Goal: Complete application form: Complete application form

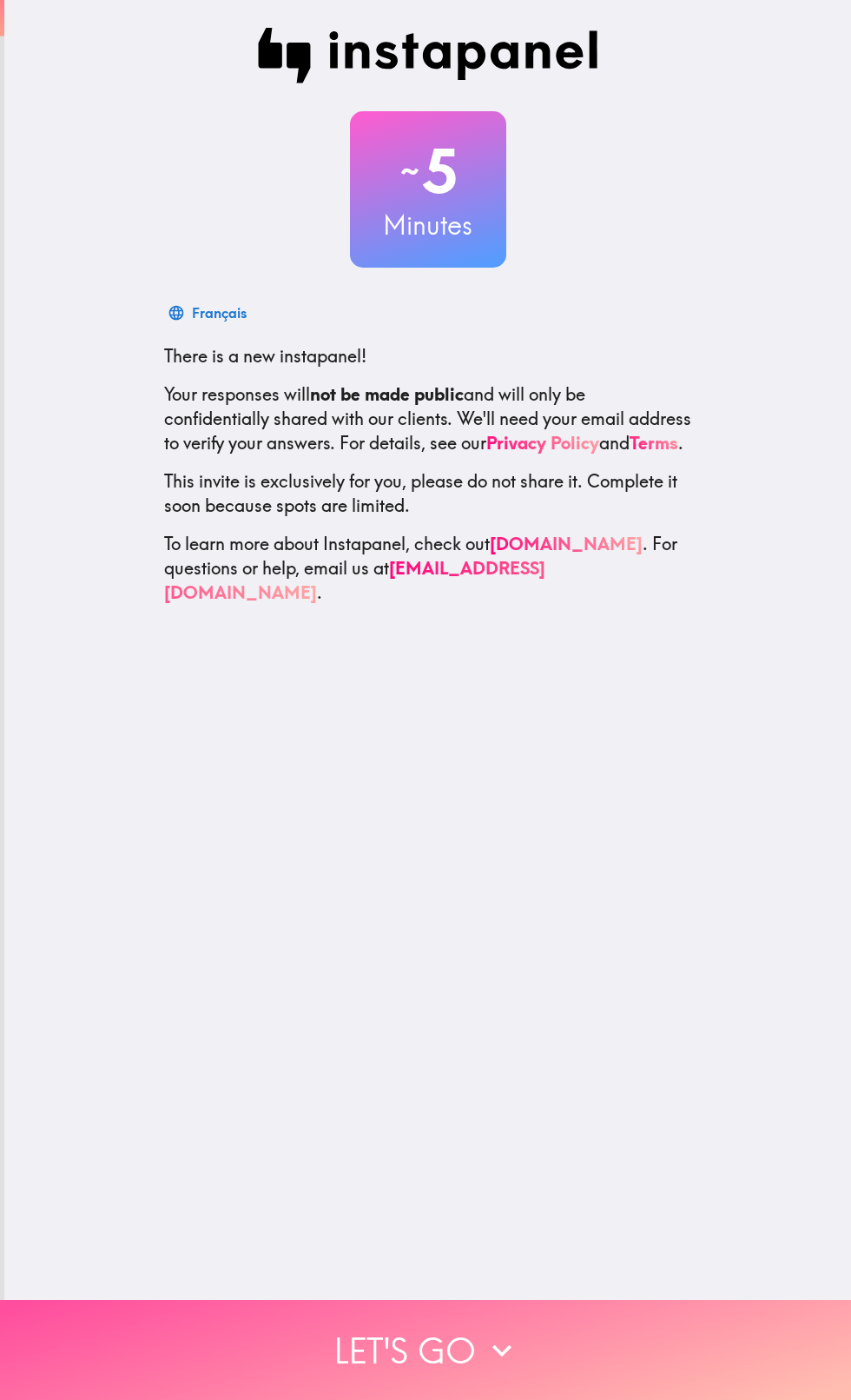
click at [491, 1350] on icon "button" at bounding box center [502, 1351] width 39 height 39
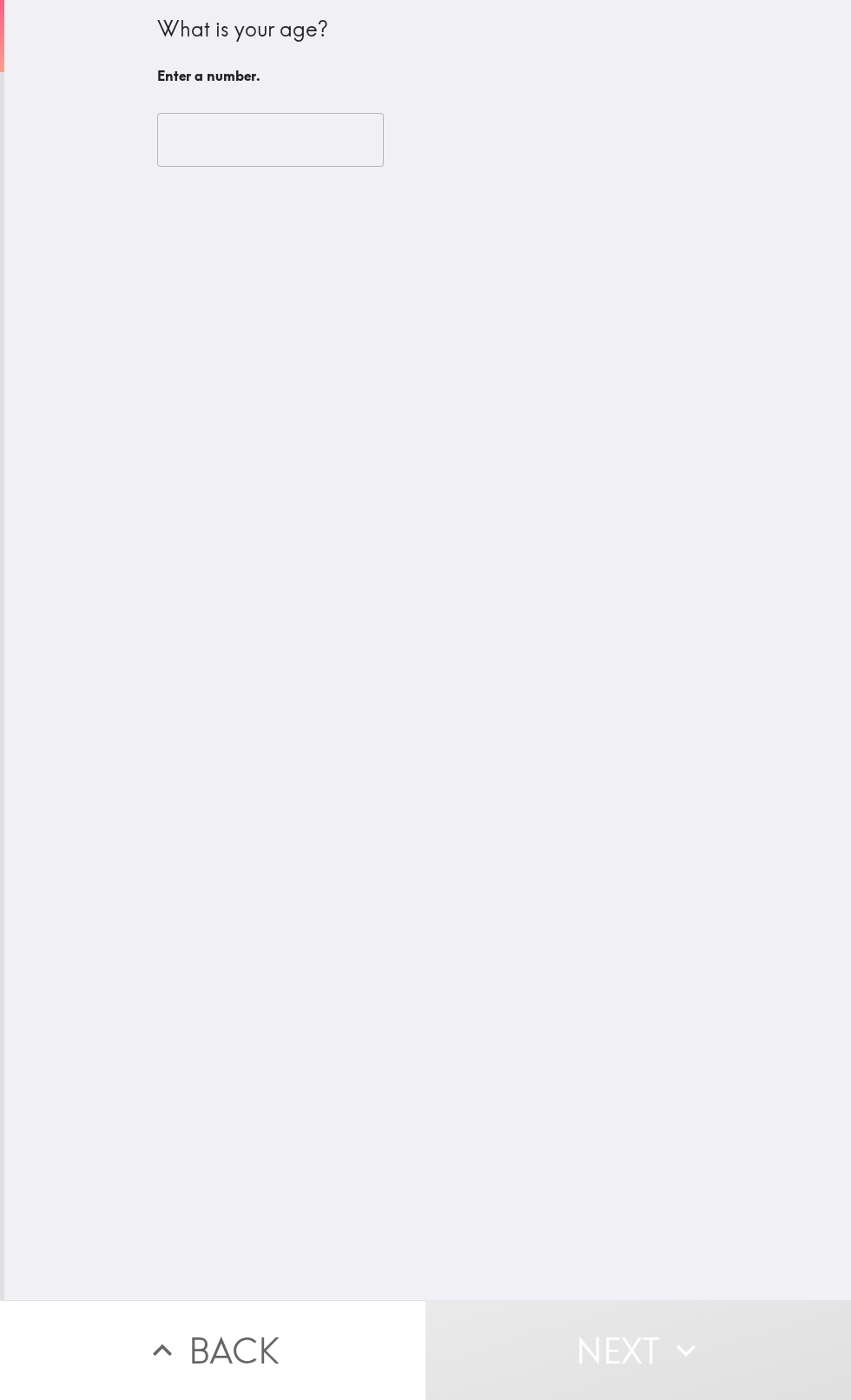
click at [302, 139] on input "number" at bounding box center [270, 140] width 227 height 54
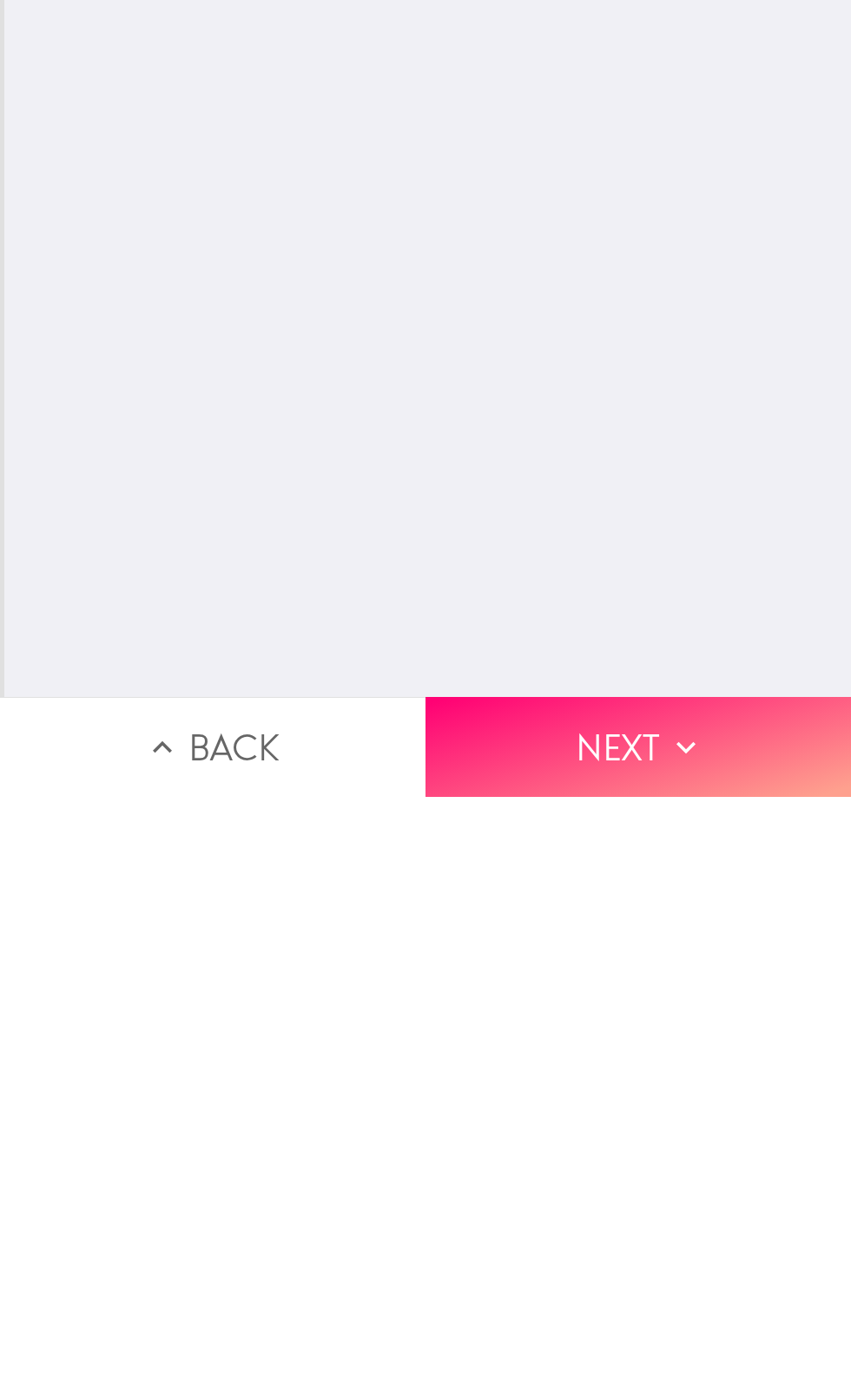
type input "45"
click at [687, 1345] on icon "button" at bounding box center [687, 1351] width 39 height 39
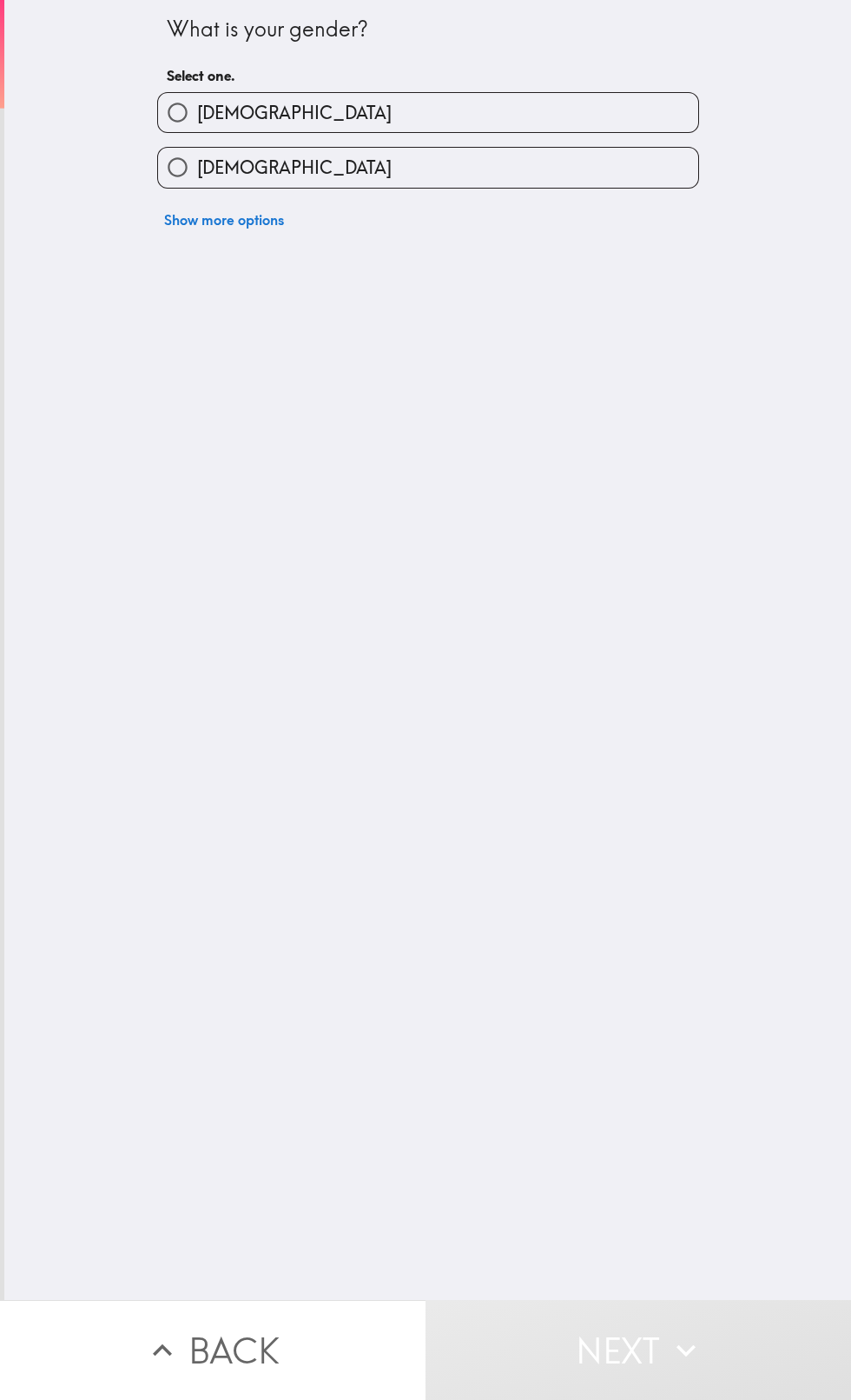
click at [481, 171] on label "[DEMOGRAPHIC_DATA]" at bounding box center [428, 167] width 540 height 39
click at [197, 171] on input "[DEMOGRAPHIC_DATA]" at bounding box center [178, 167] width 39 height 39
radio input "true"
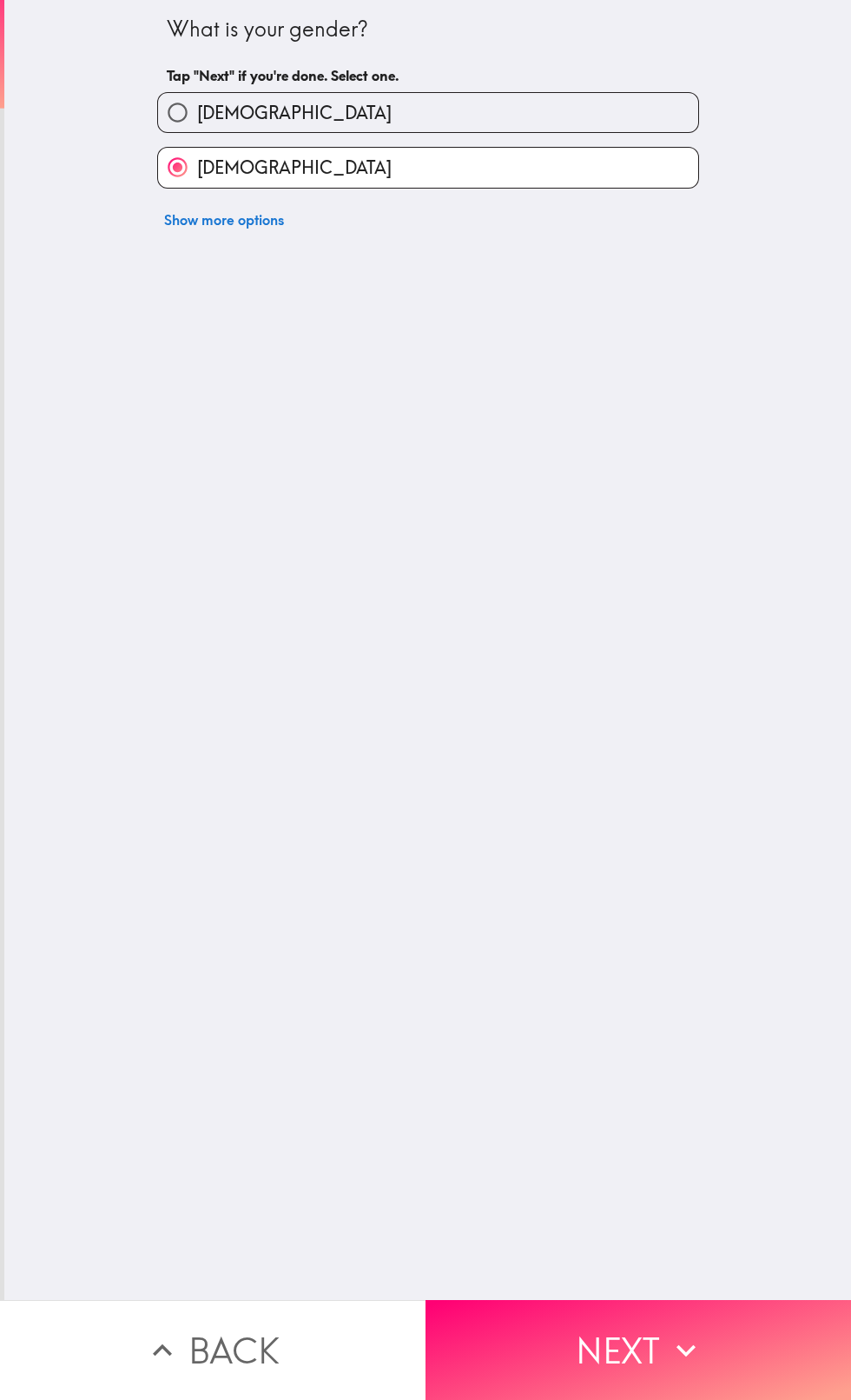
click at [618, 1363] on button "Next" at bounding box center [638, 1349] width 426 height 100
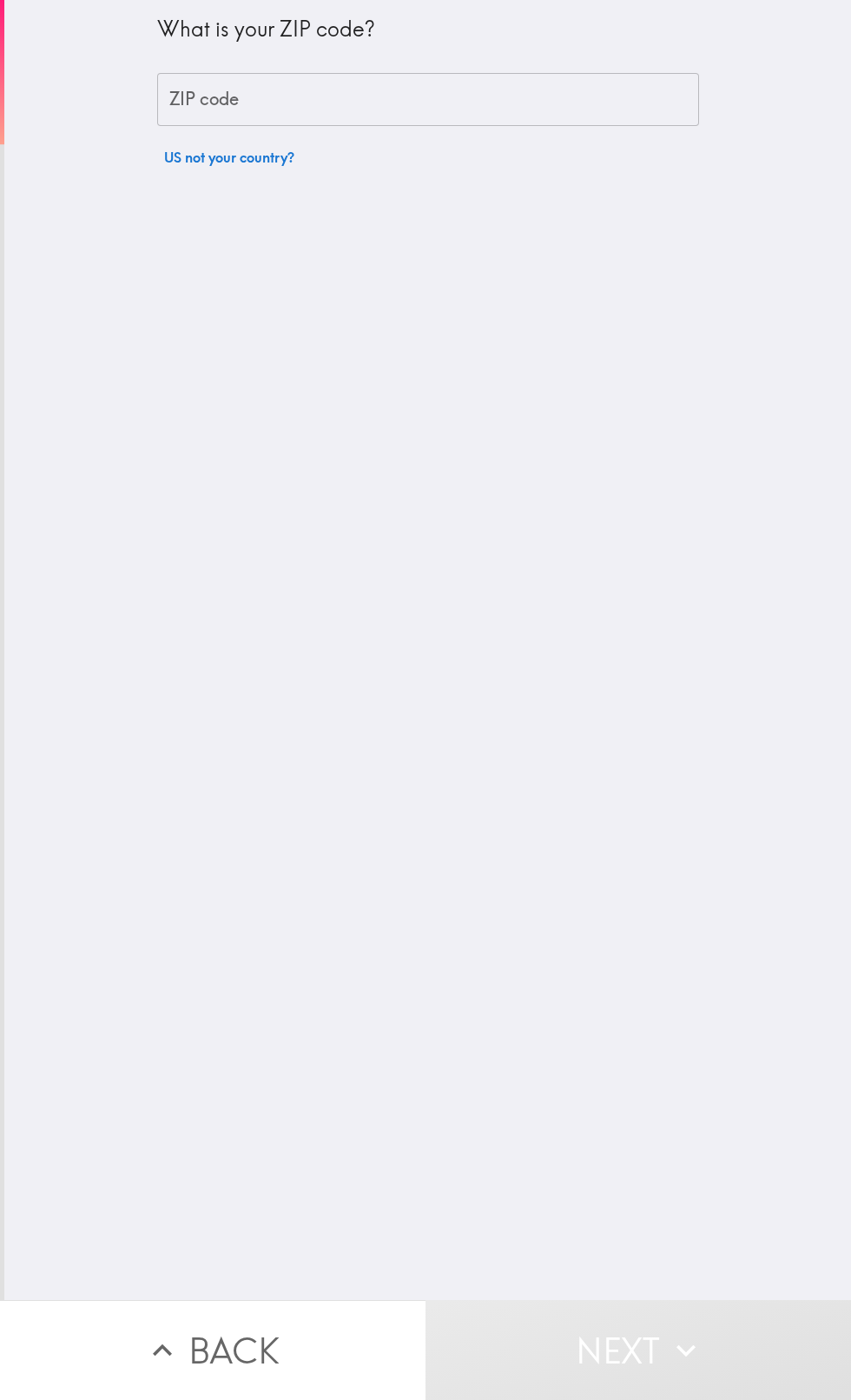
click at [477, 90] on input "ZIP code" at bounding box center [428, 100] width 542 height 54
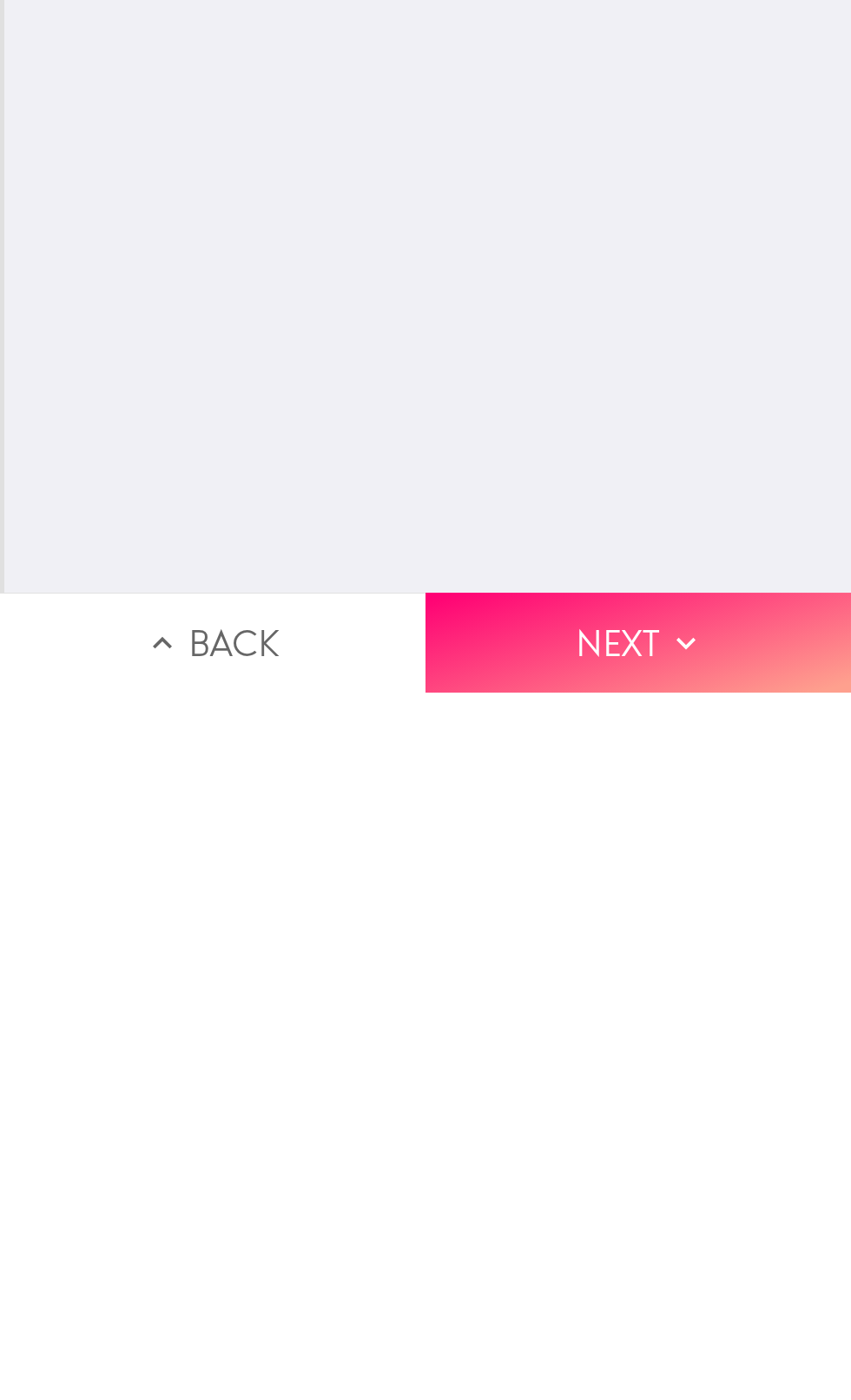
type input "36618"
click at [668, 1347] on icon "button" at bounding box center [687, 1351] width 39 height 39
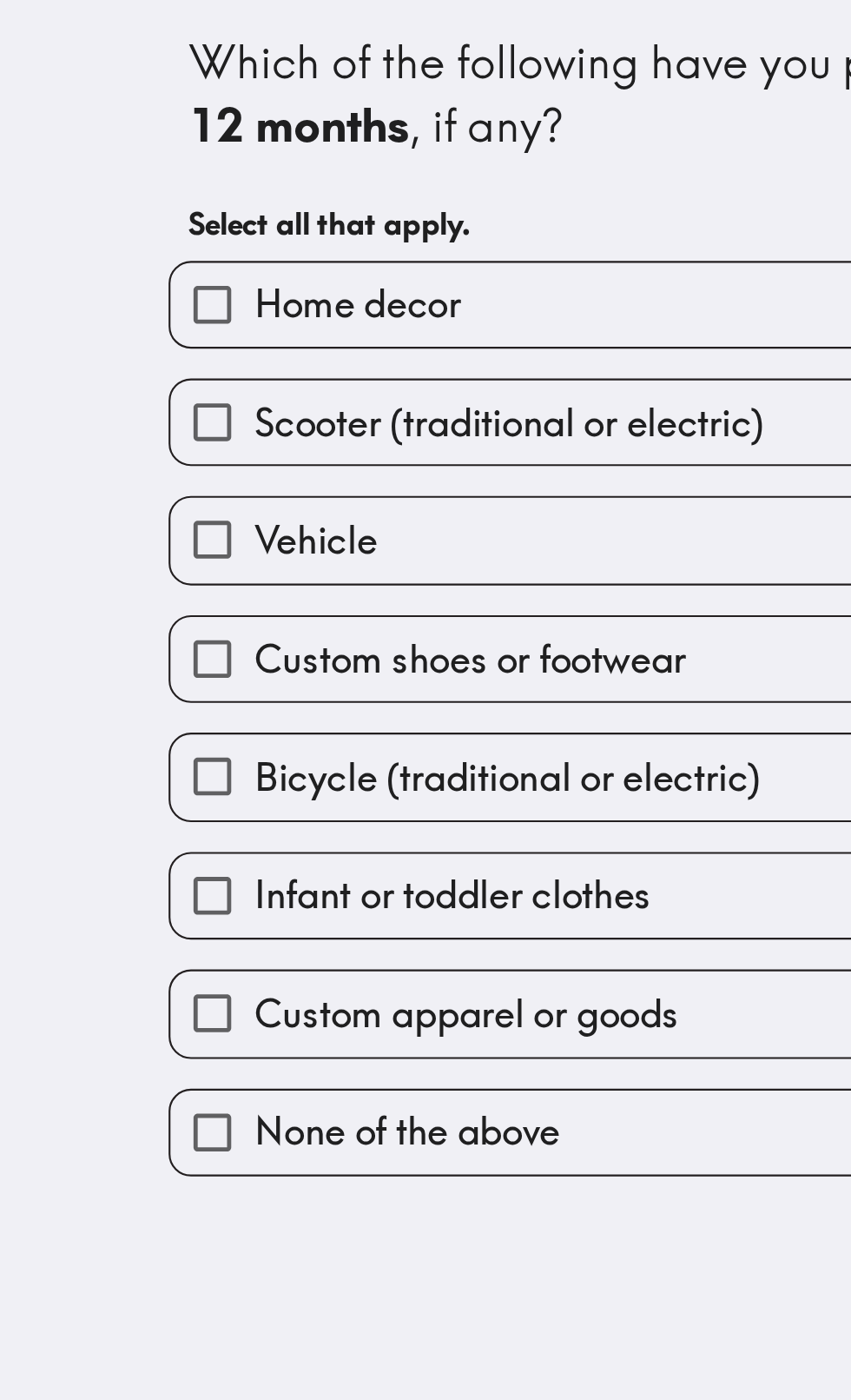
click at [287, 382] on label "Bicycle (traditional or electric)" at bounding box center [428, 361] width 540 height 39
click at [197, 382] on input "Bicycle (traditional or electric)" at bounding box center [178, 361] width 39 height 39
checkbox input "true"
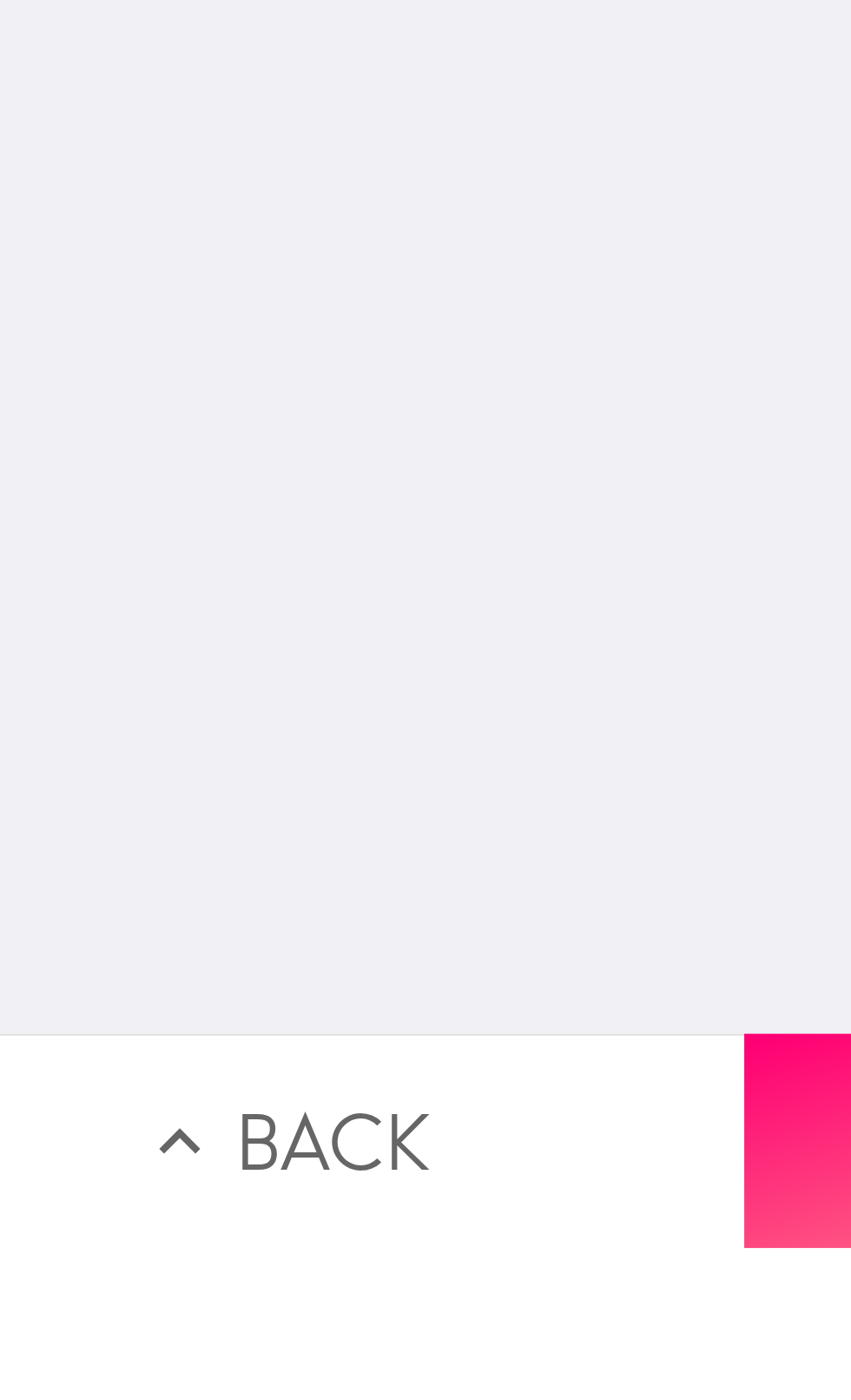
click at [464, 1348] on button "Next" at bounding box center [638, 1349] width 426 height 100
